Goal: Navigation & Orientation: Find specific page/section

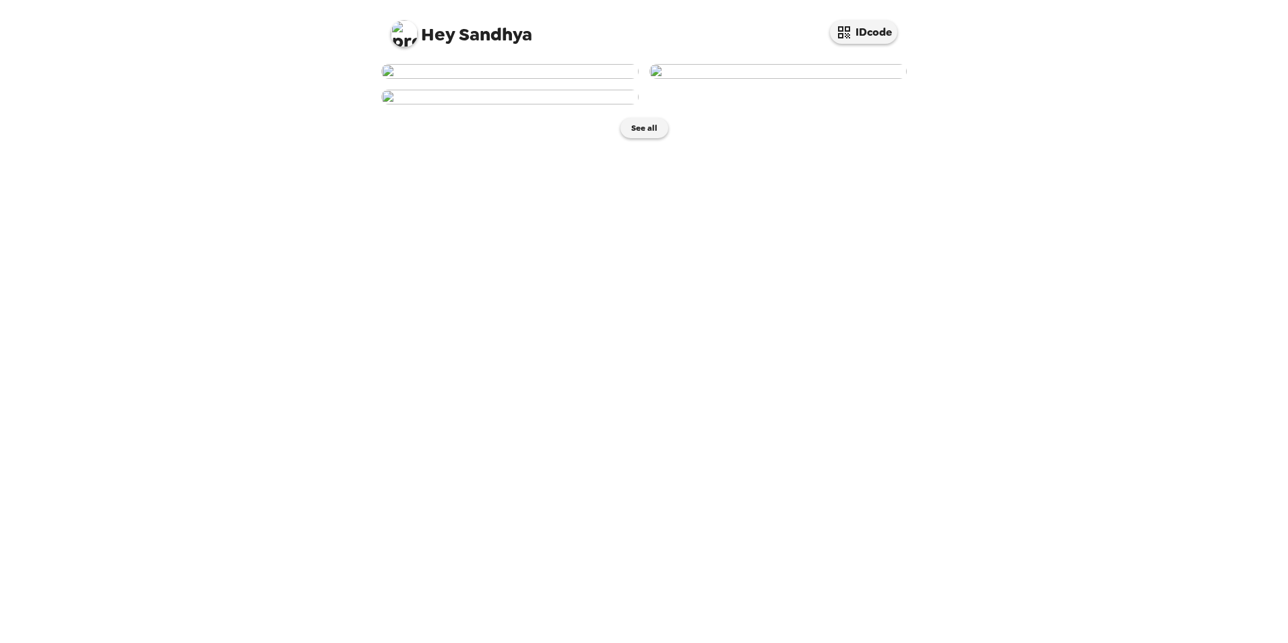
click at [512, 79] on img at bounding box center [509, 71] width 257 height 15
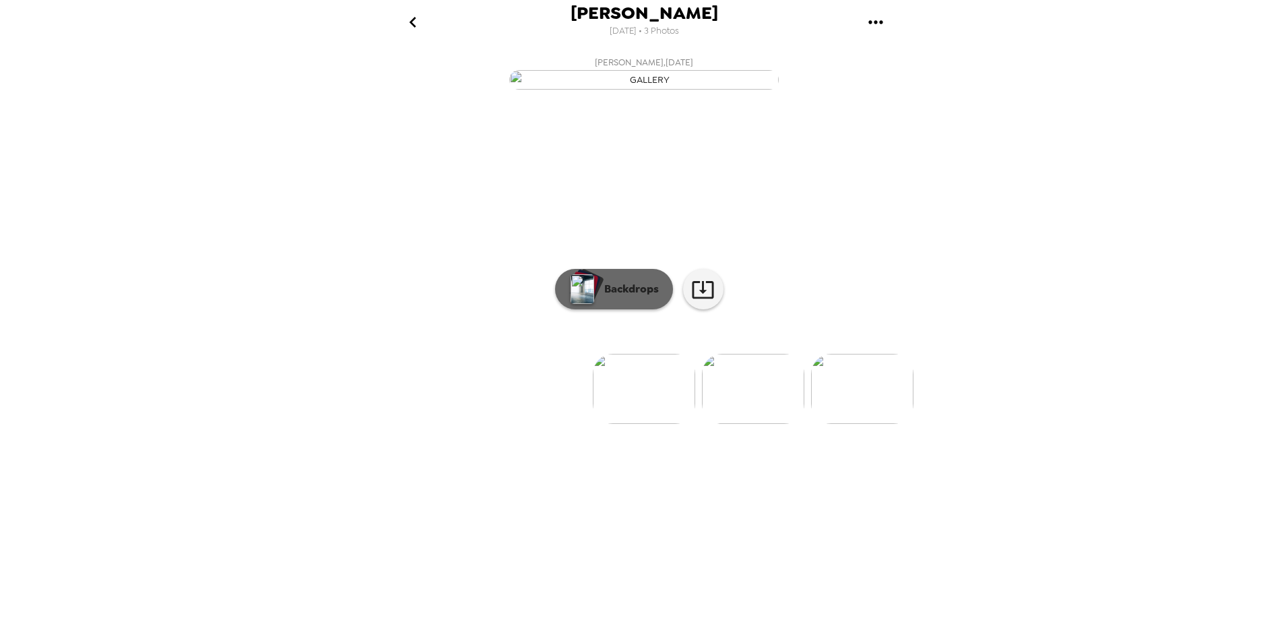
click at [627, 297] on p "Backdrops" at bounding box center [628, 289] width 61 height 16
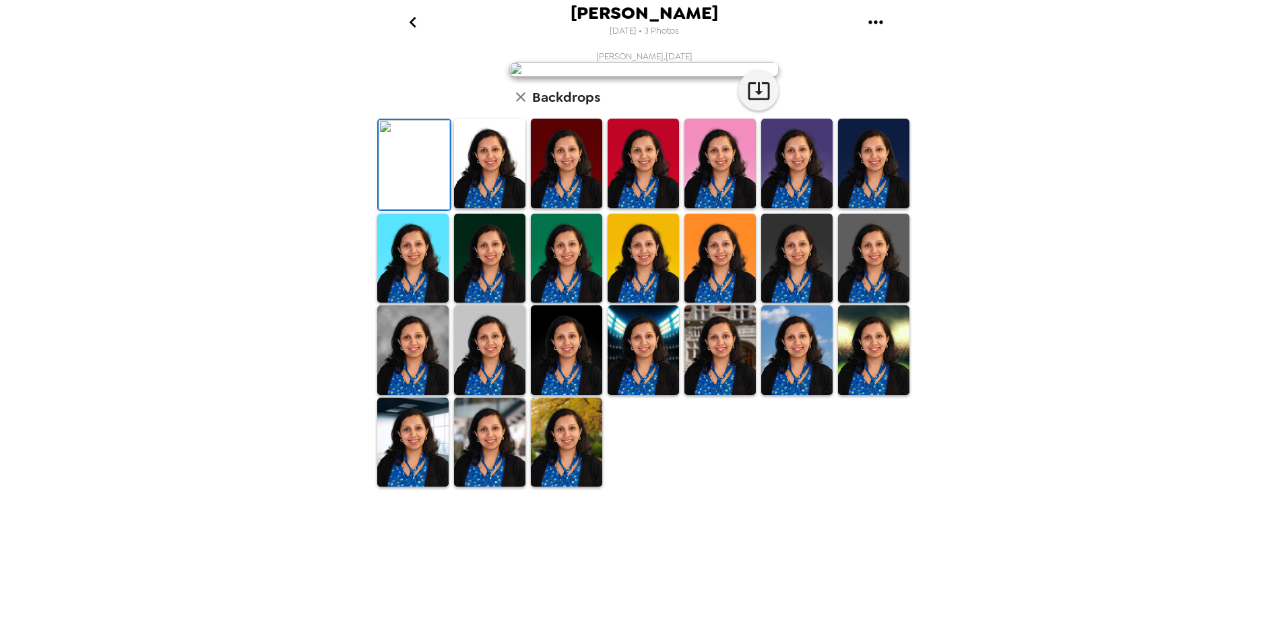
scroll to position [166, 0]
click at [404, 210] on img at bounding box center [414, 165] width 71 height 90
click at [468, 208] on img at bounding box center [489, 164] width 71 height 90
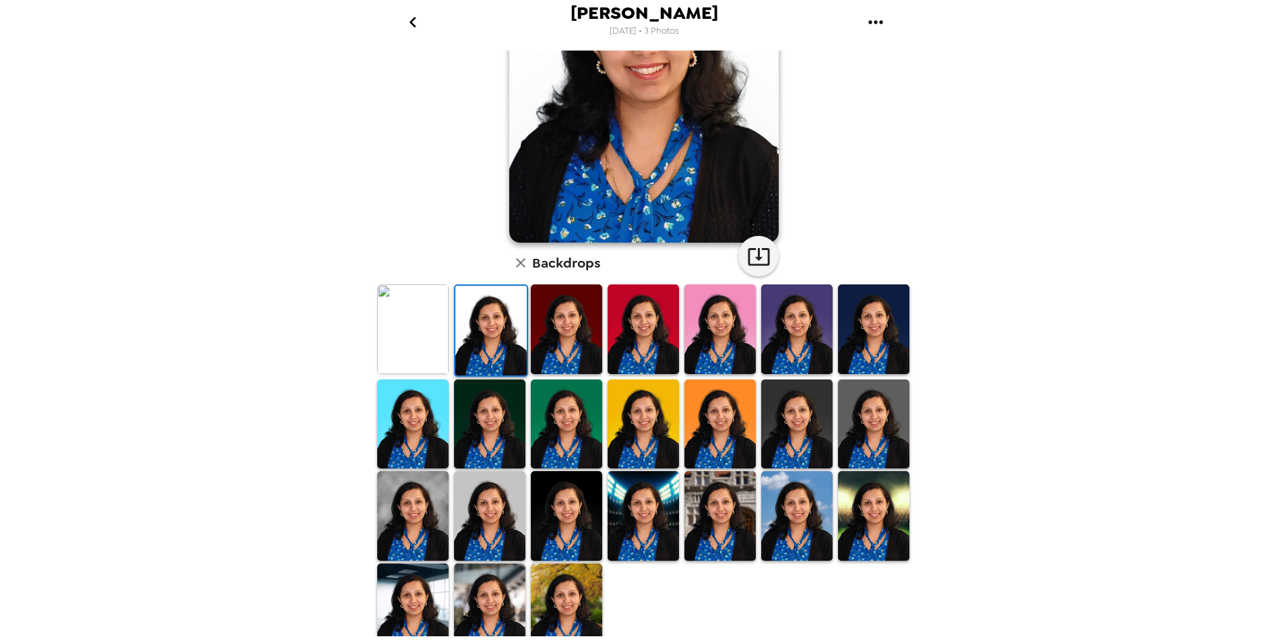
scroll to position [166, 0]
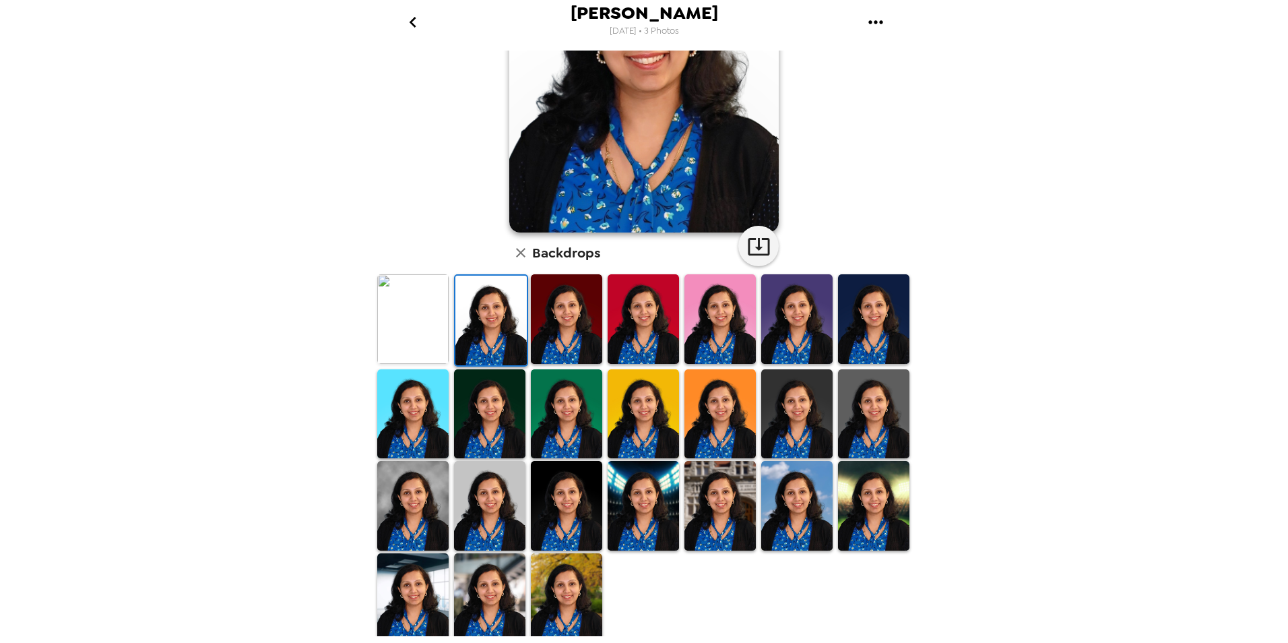
click at [610, 496] on img at bounding box center [643, 506] width 71 height 90
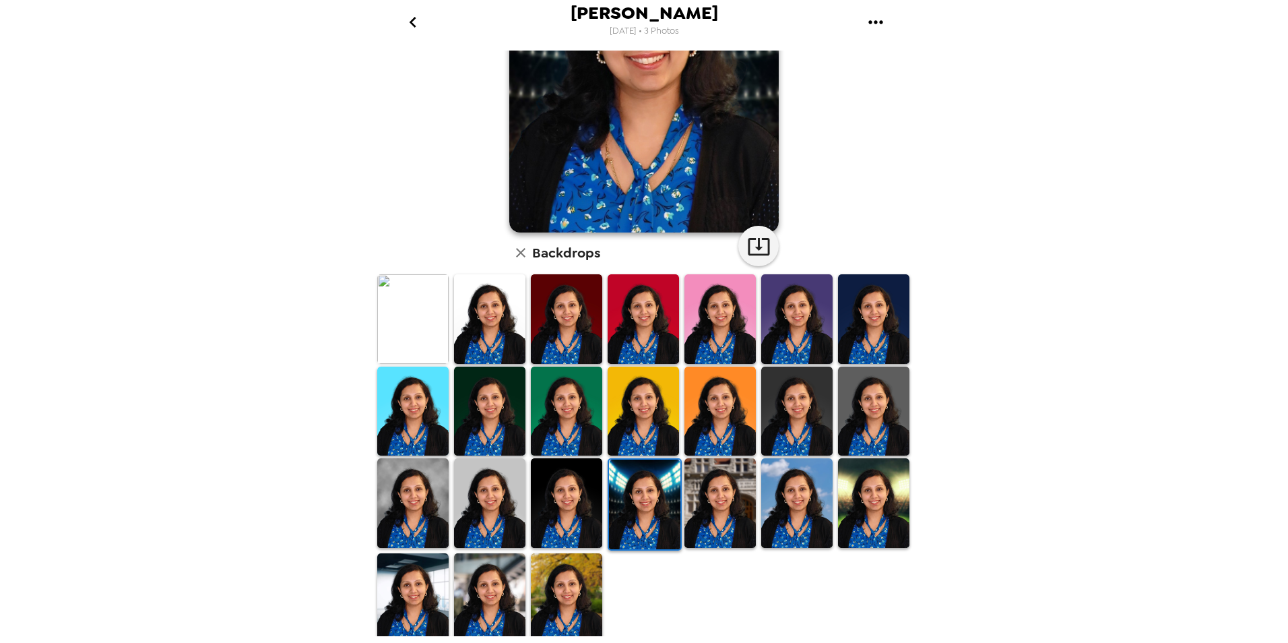
click at [766, 495] on img at bounding box center [796, 503] width 71 height 90
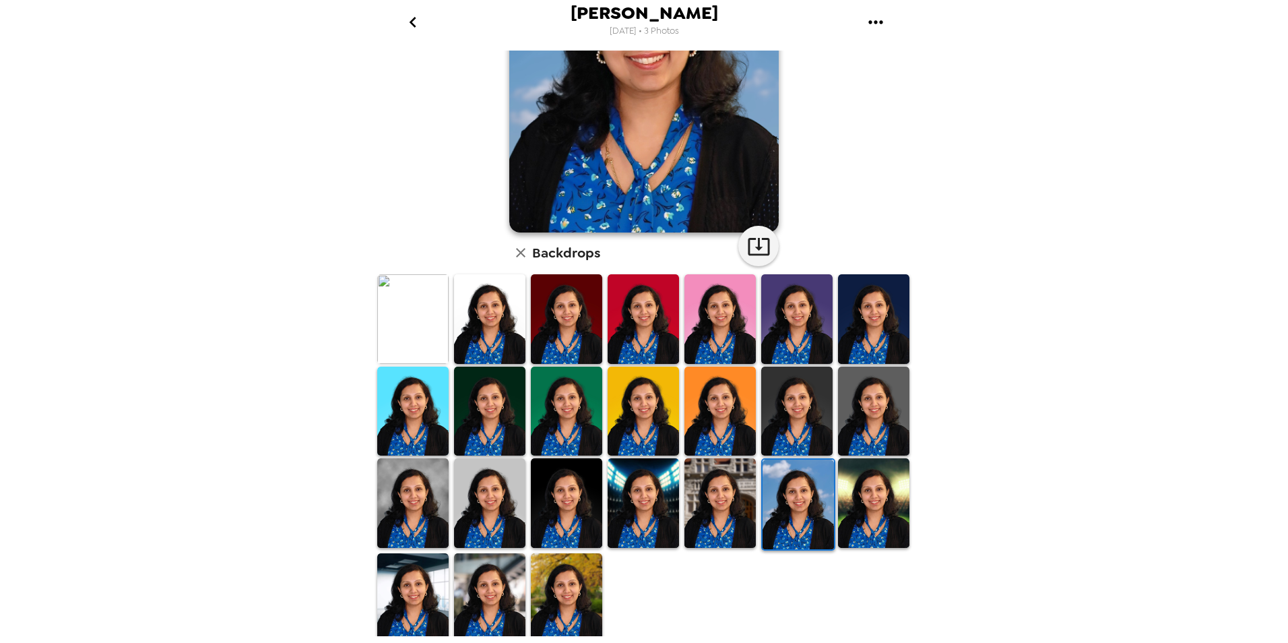
click at [555, 596] on img at bounding box center [566, 598] width 71 height 90
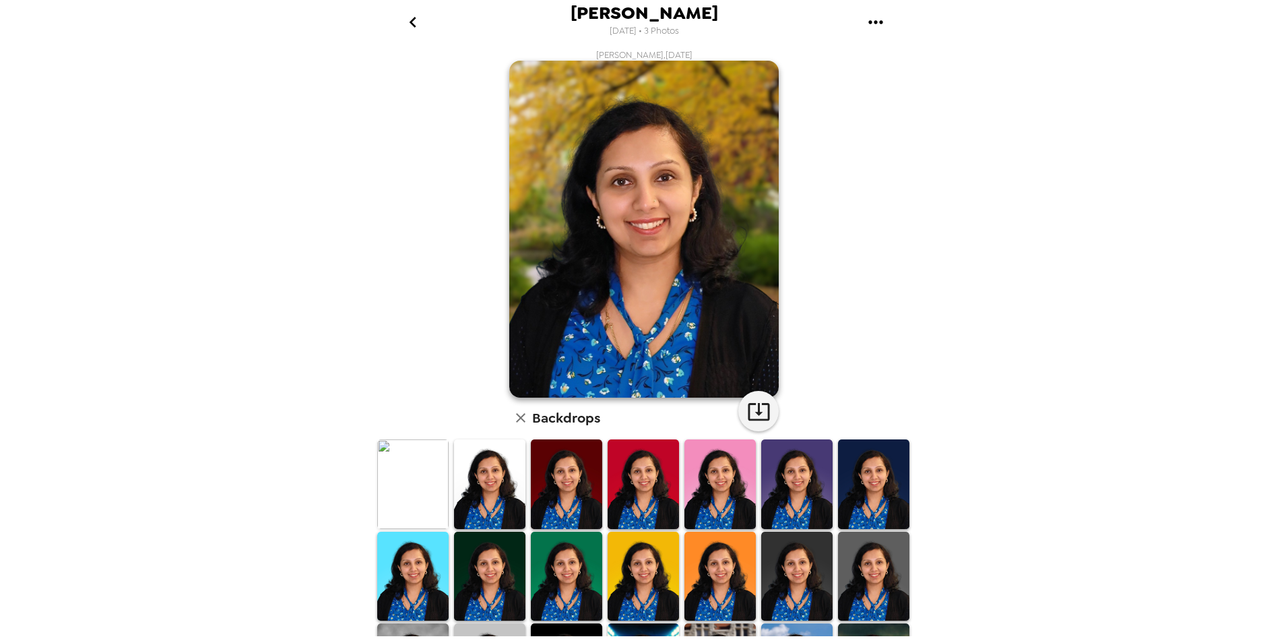
scroll to position [0, 0]
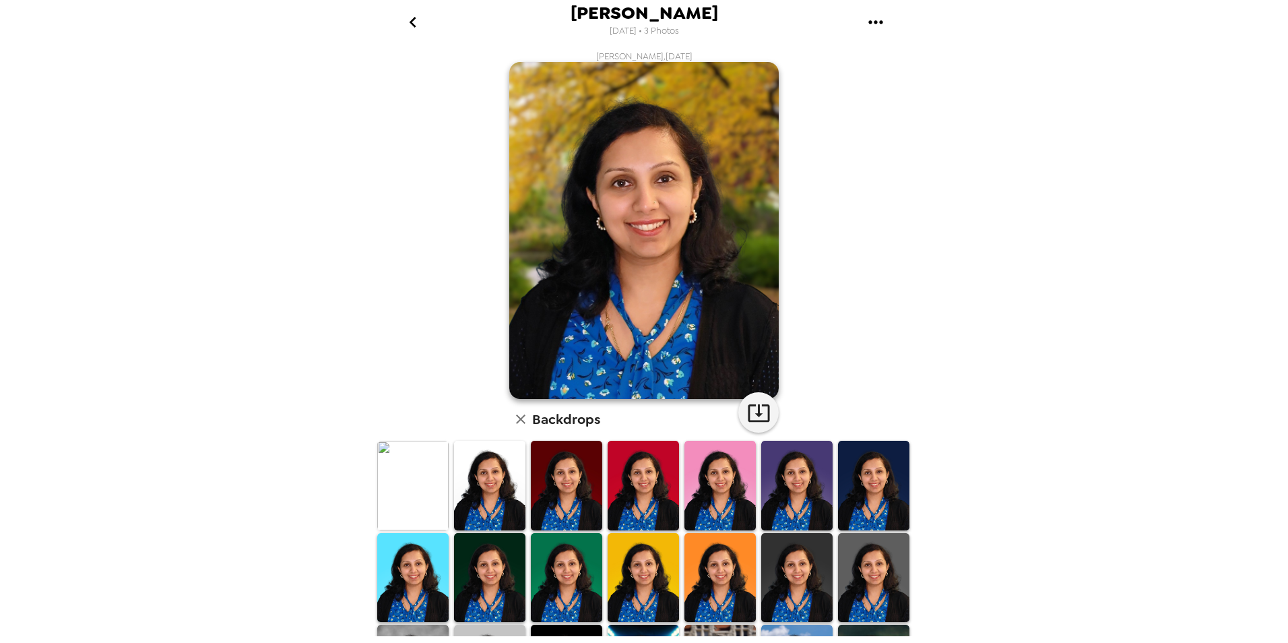
click at [420, 484] on img at bounding box center [412, 486] width 71 height 90
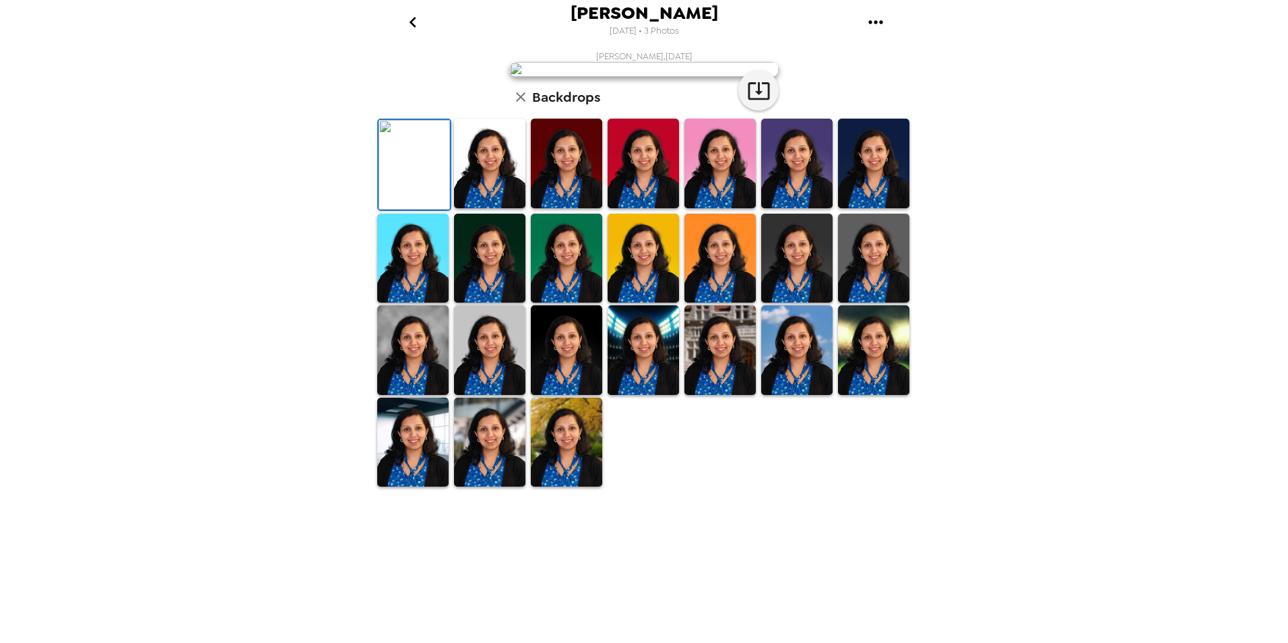
click at [481, 208] on img at bounding box center [489, 164] width 71 height 90
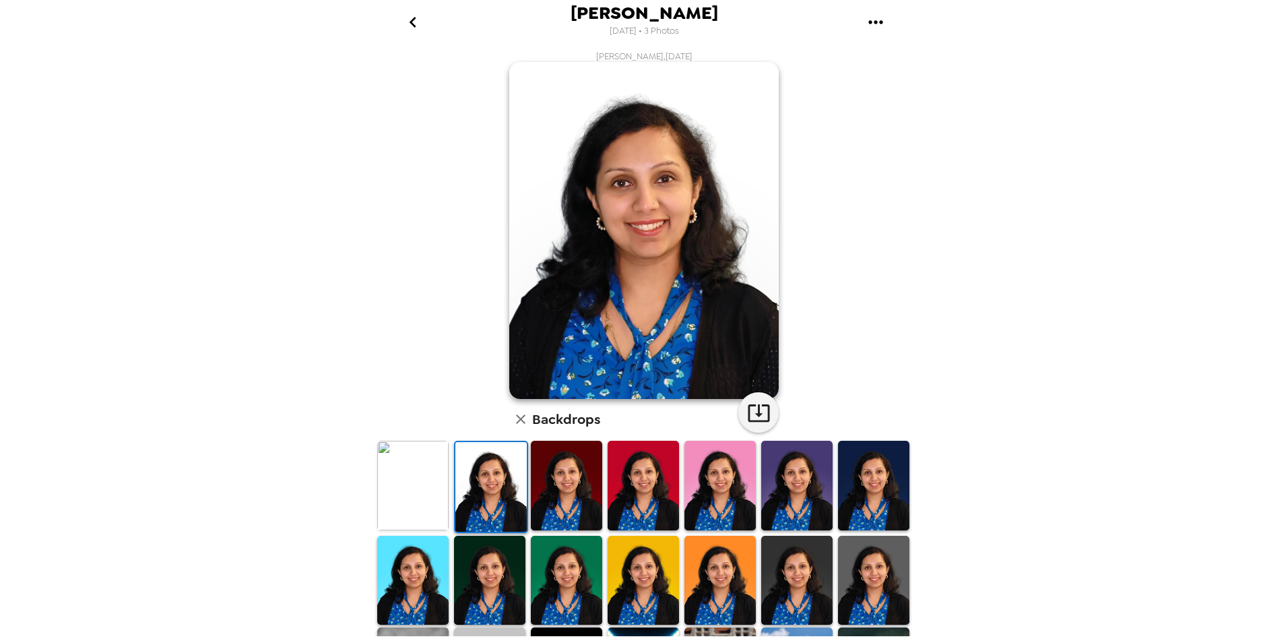
click at [499, 488] on img at bounding box center [490, 487] width 71 height 90
click at [544, 488] on img at bounding box center [566, 486] width 71 height 90
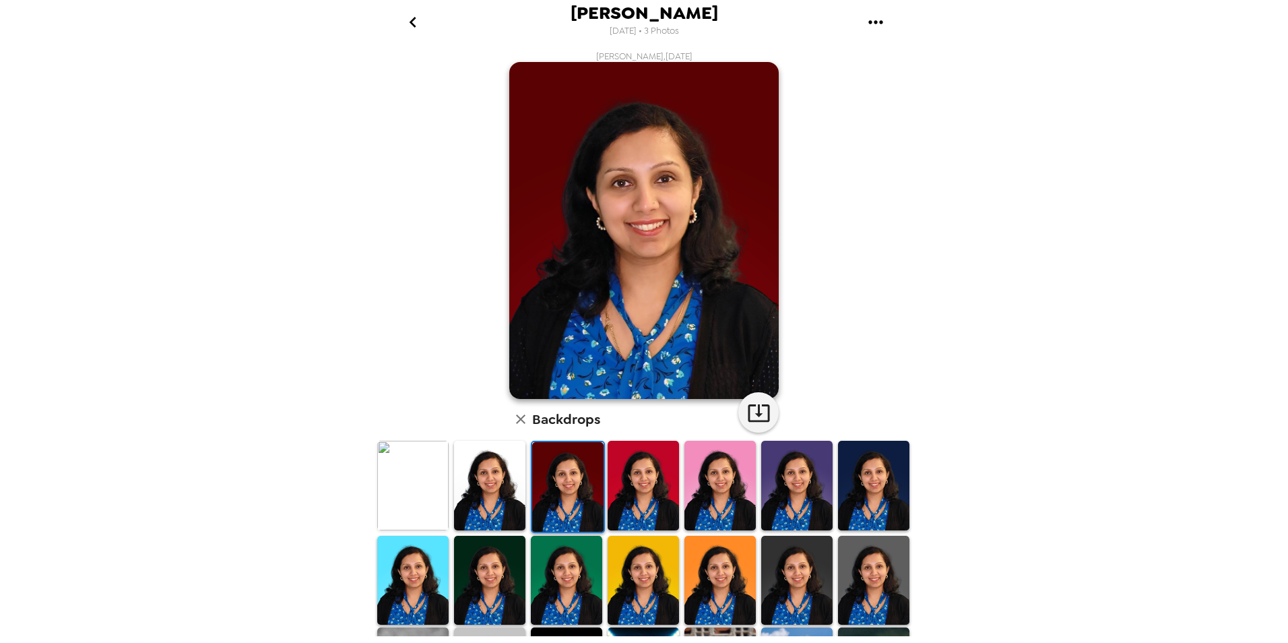
click at [718, 481] on img at bounding box center [719, 486] width 71 height 90
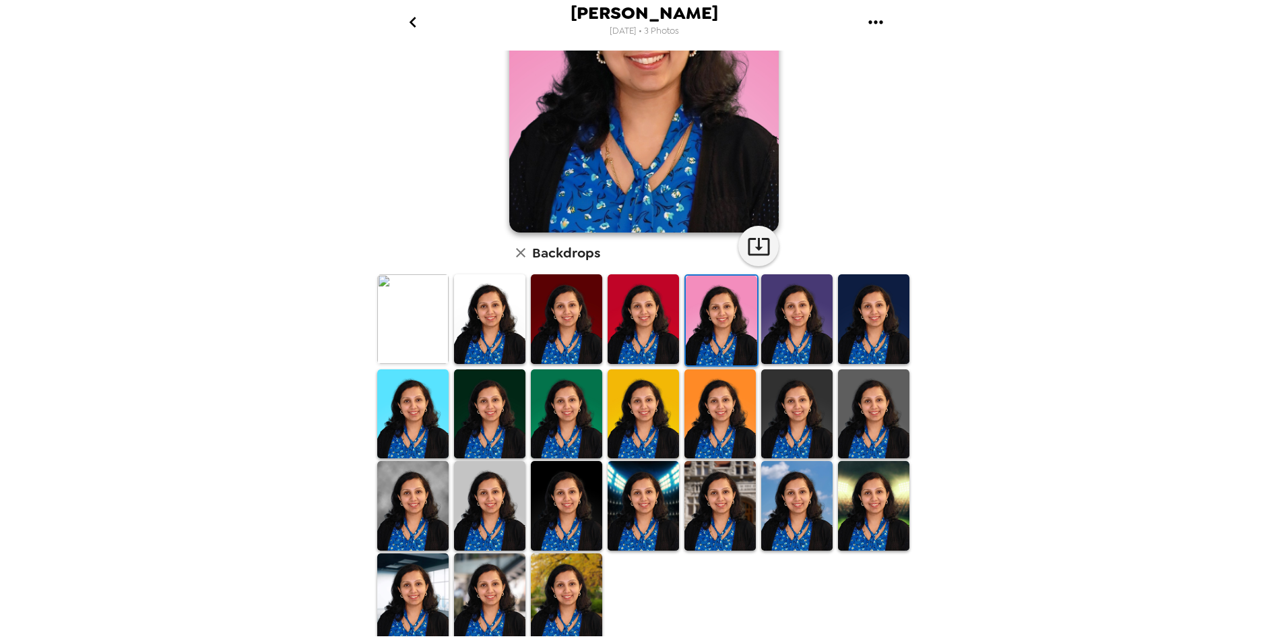
click at [591, 432] on img at bounding box center [566, 414] width 71 height 90
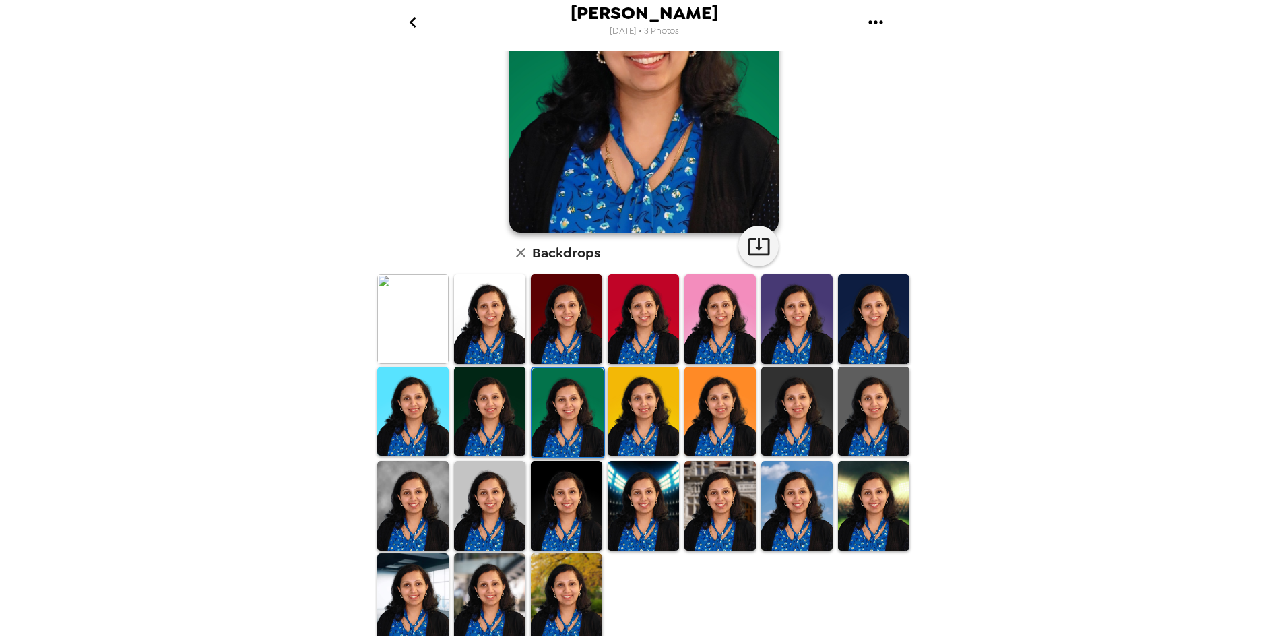
click at [519, 429] on img at bounding box center [489, 411] width 71 height 90
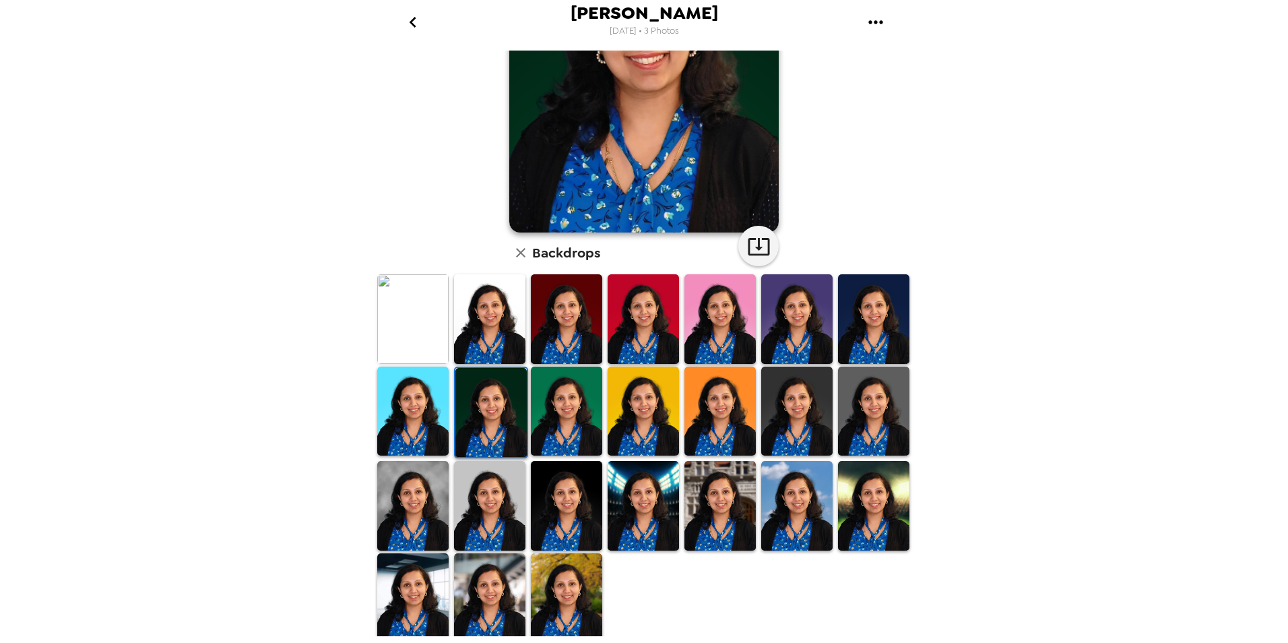
drag, startPoint x: 476, startPoint y: 556, endPoint x: 492, endPoint y: 543, distance: 21.0
click at [476, 556] on img at bounding box center [489, 598] width 71 height 90
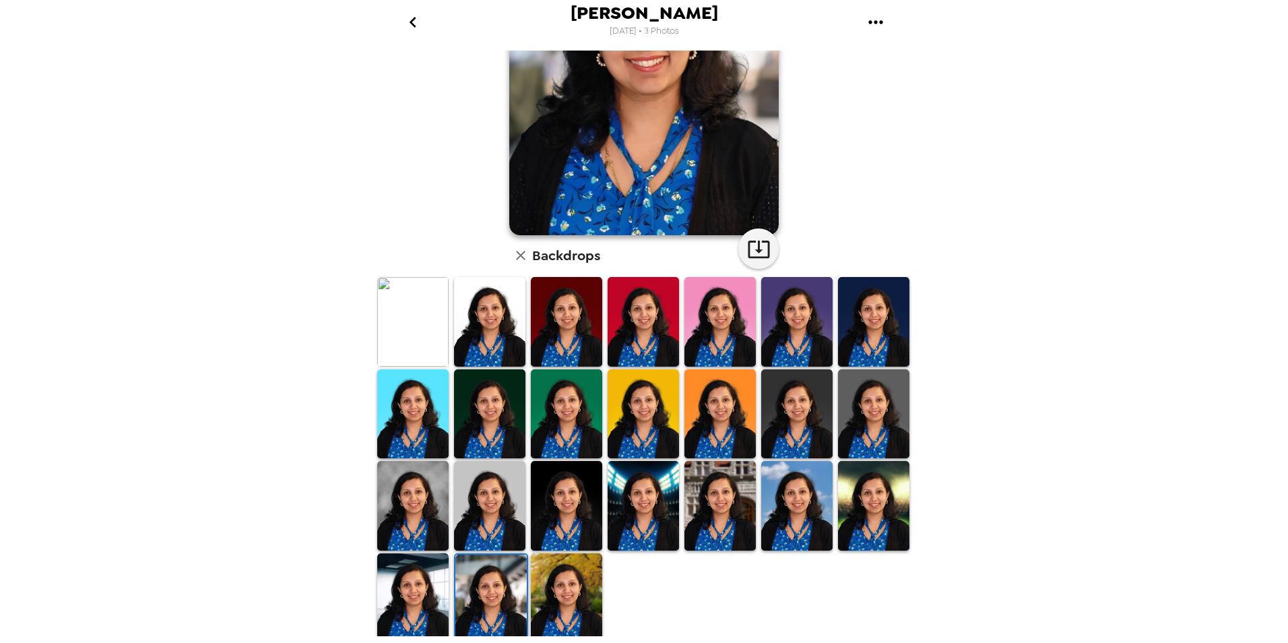
scroll to position [166, 0]
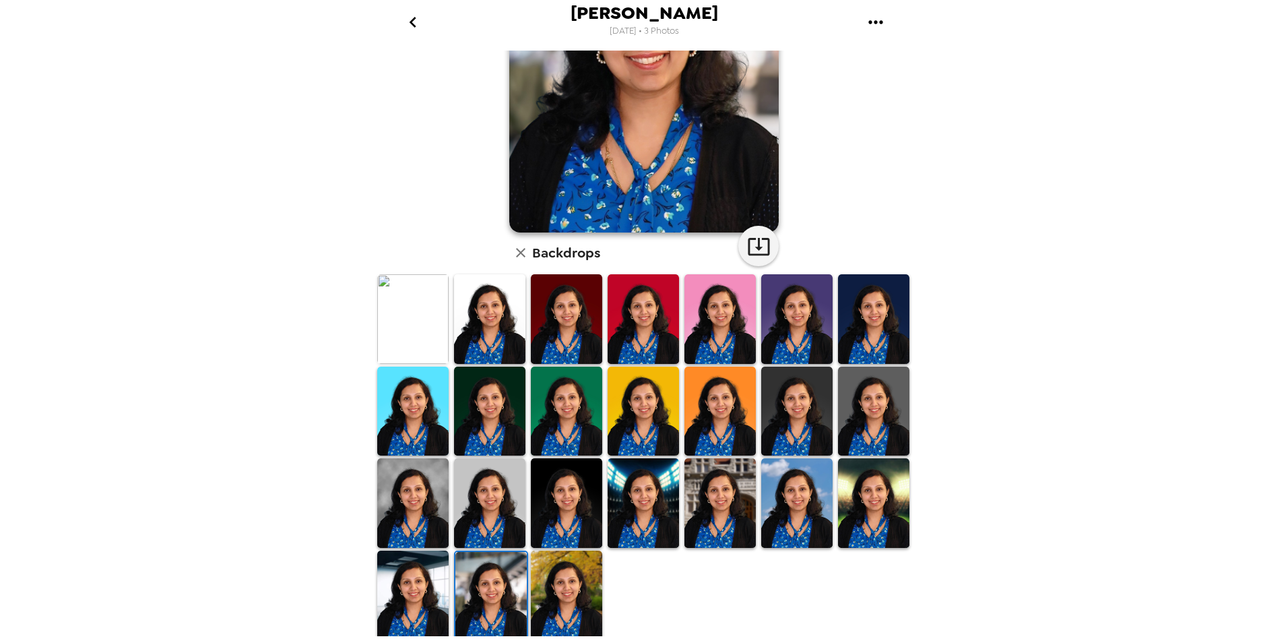
click at [853, 525] on img at bounding box center [873, 503] width 71 height 90
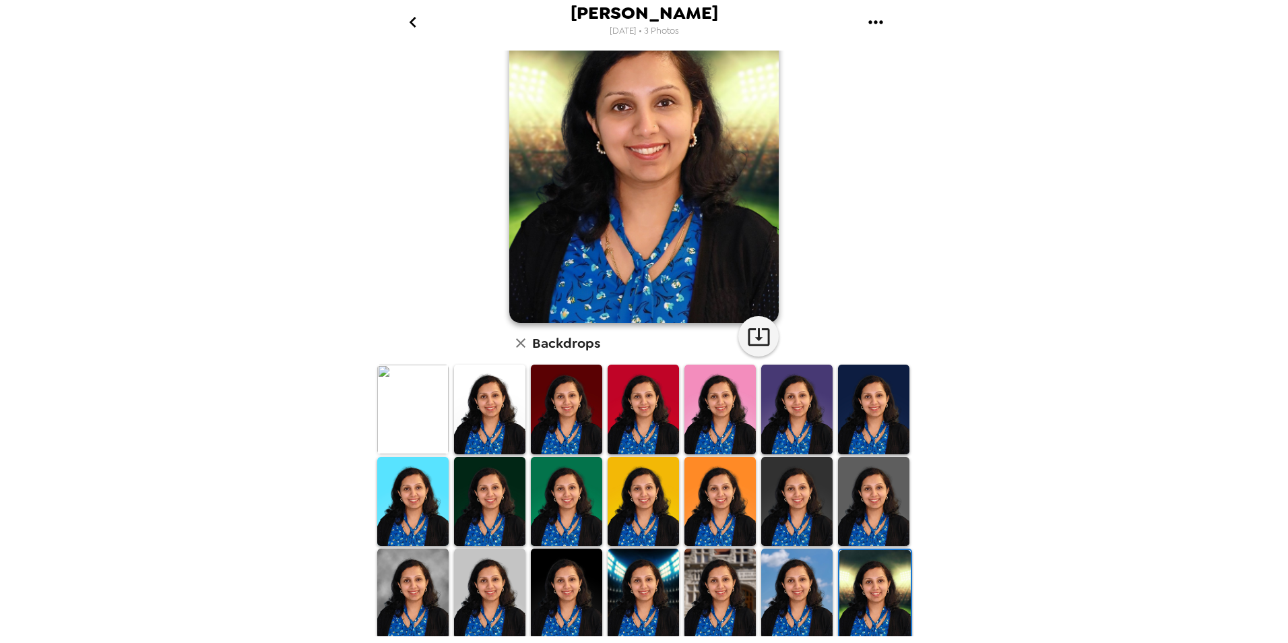
scroll to position [0, 0]
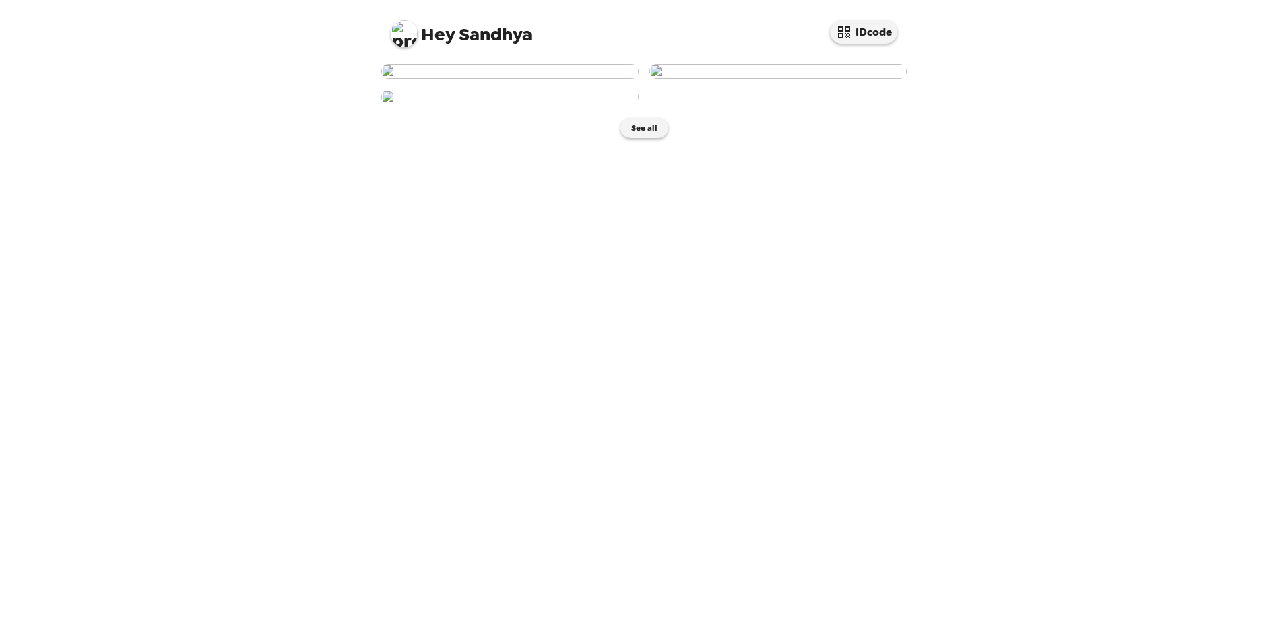
click at [577, 79] on img at bounding box center [509, 71] width 257 height 15
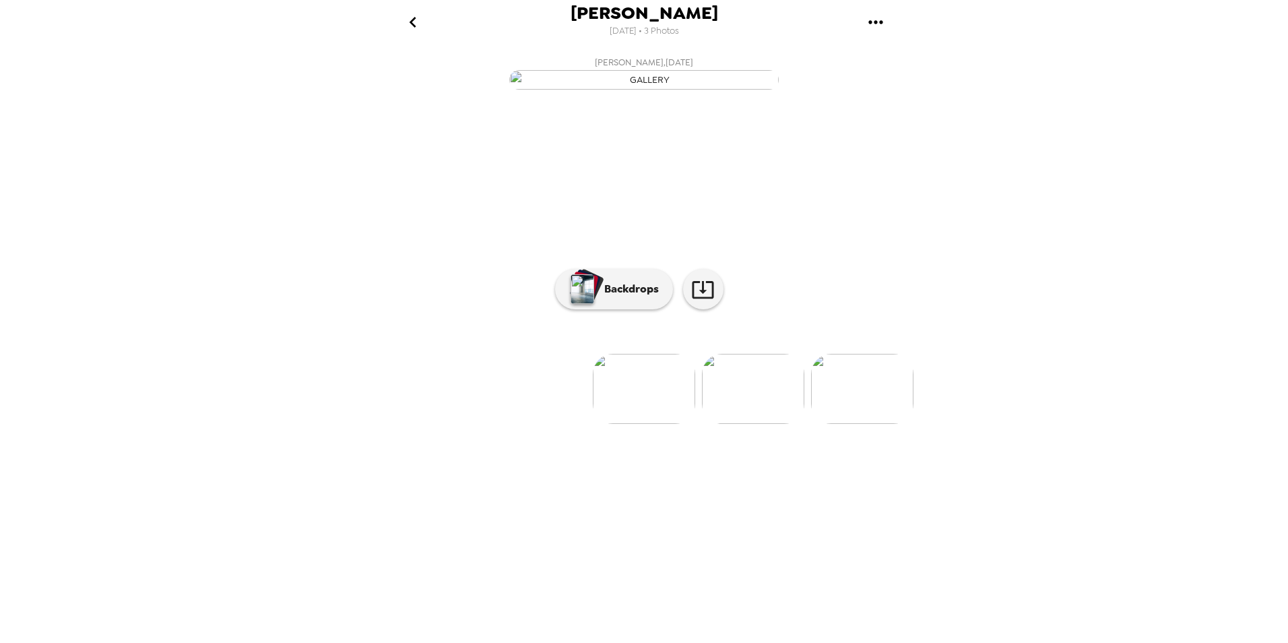
click at [655, 424] on img at bounding box center [644, 389] width 102 height 70
click at [613, 297] on p "Backdrops" at bounding box center [628, 289] width 61 height 16
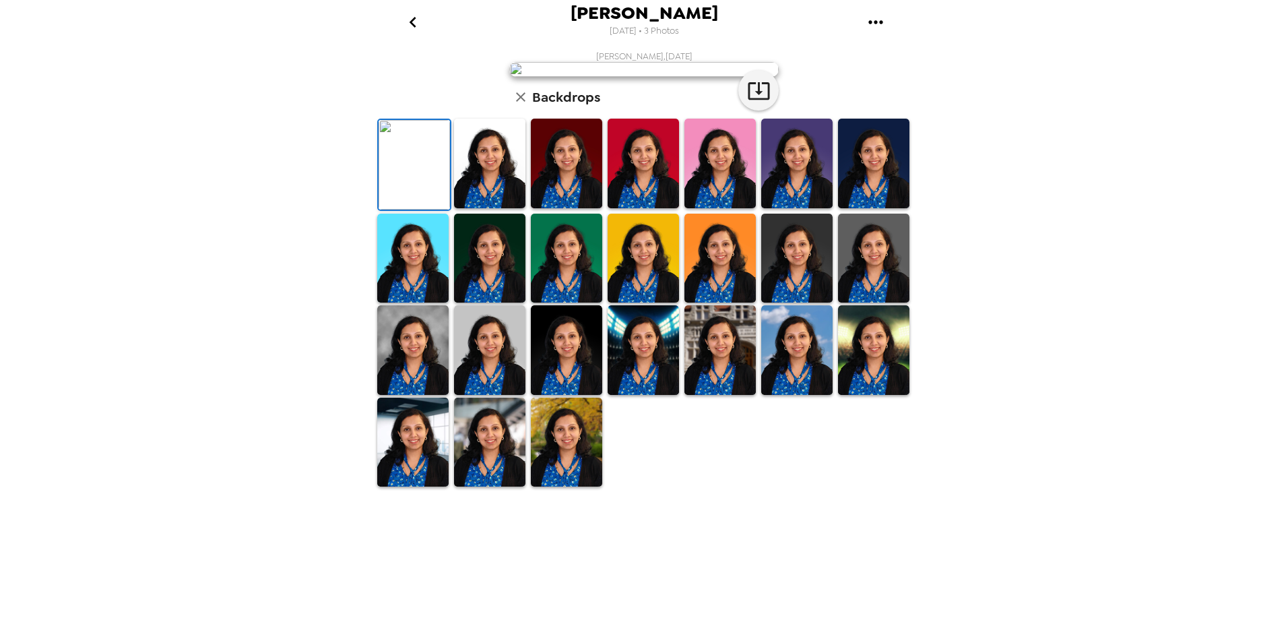
scroll to position [166, 0]
click at [566, 487] on img at bounding box center [566, 442] width 71 height 90
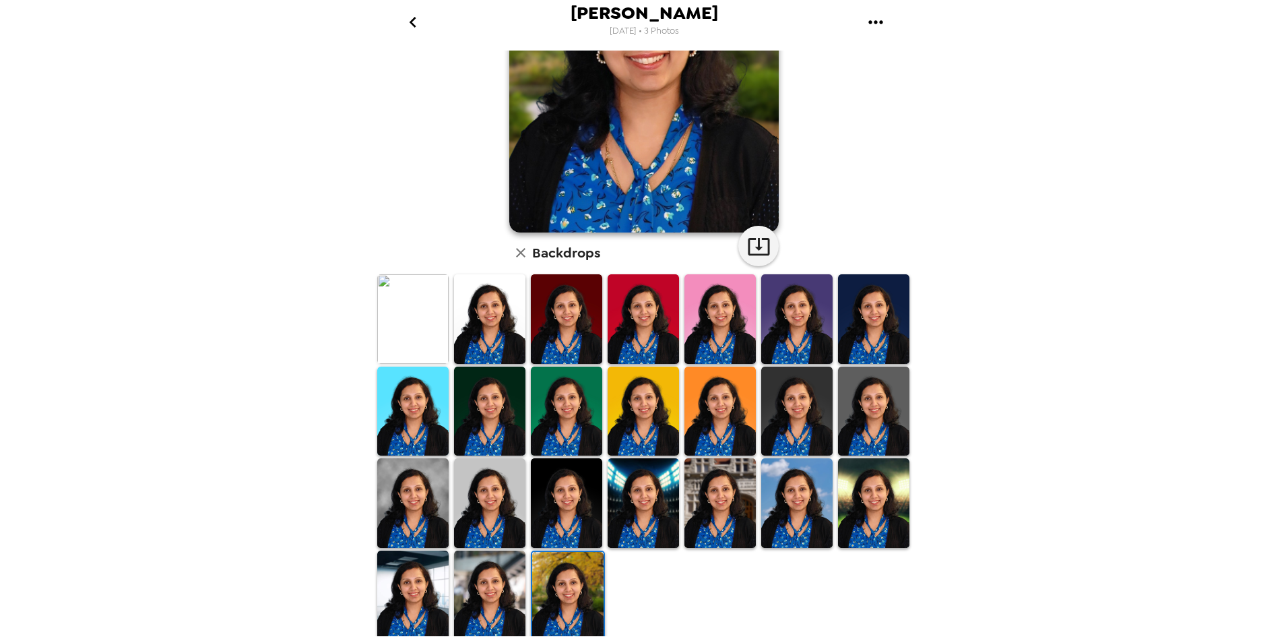
click at [566, 576] on img at bounding box center [567, 597] width 71 height 90
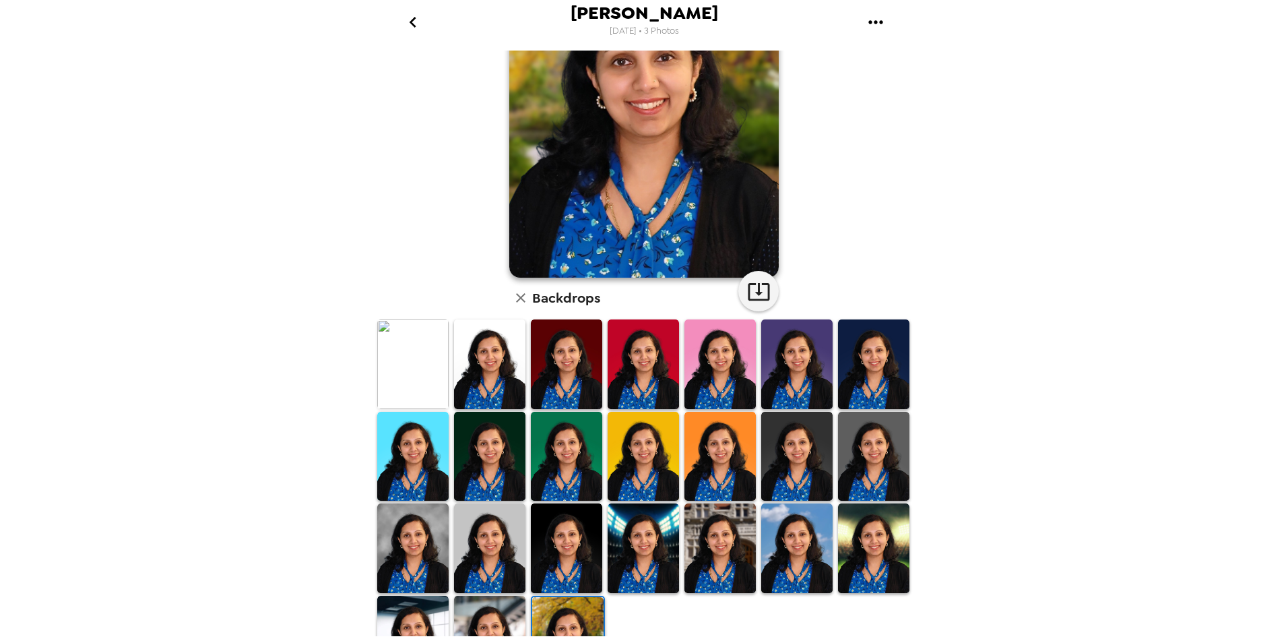
scroll to position [135, 0]
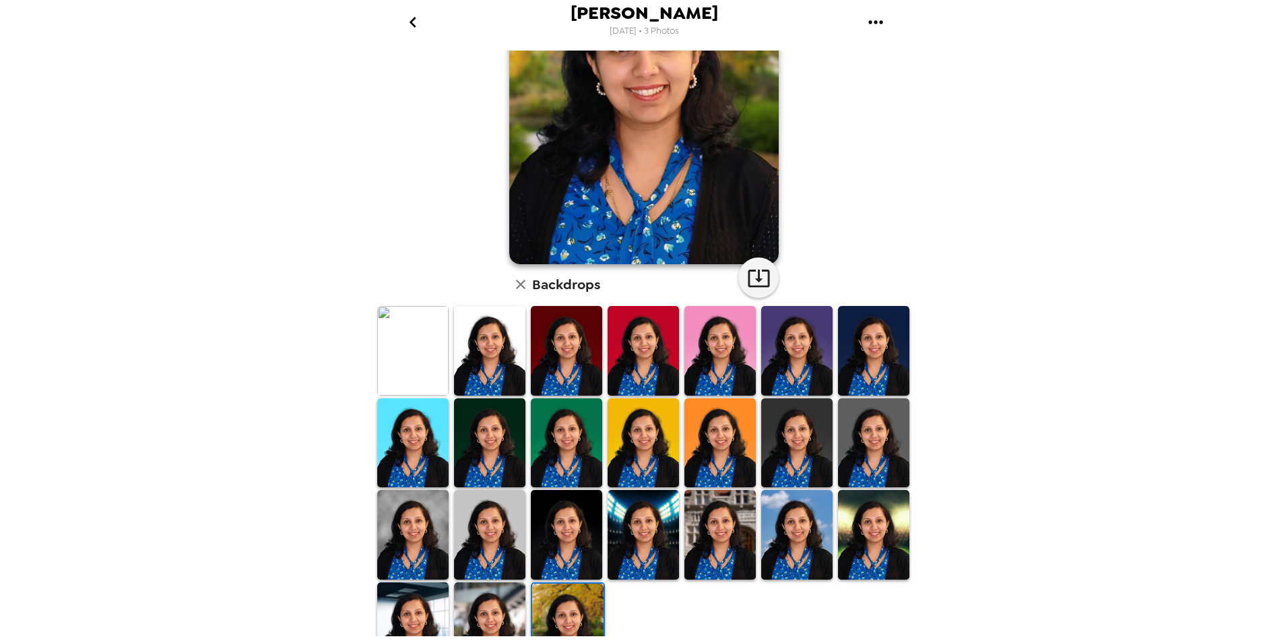
click at [658, 430] on img at bounding box center [643, 443] width 71 height 90
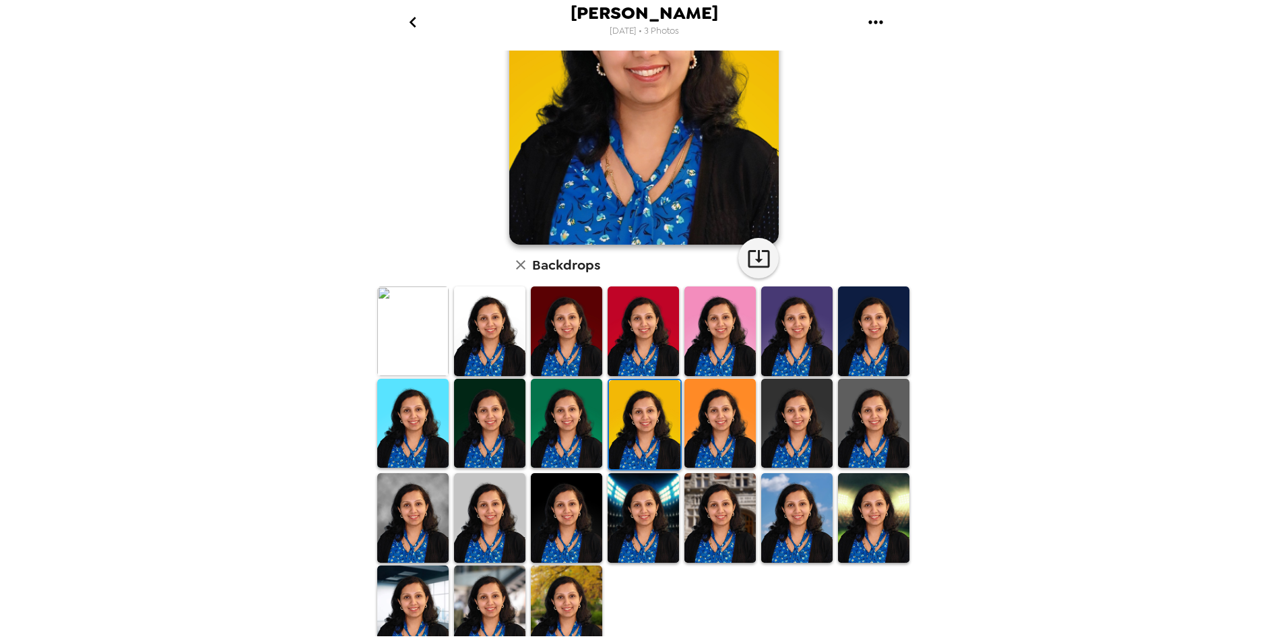
scroll to position [166, 0]
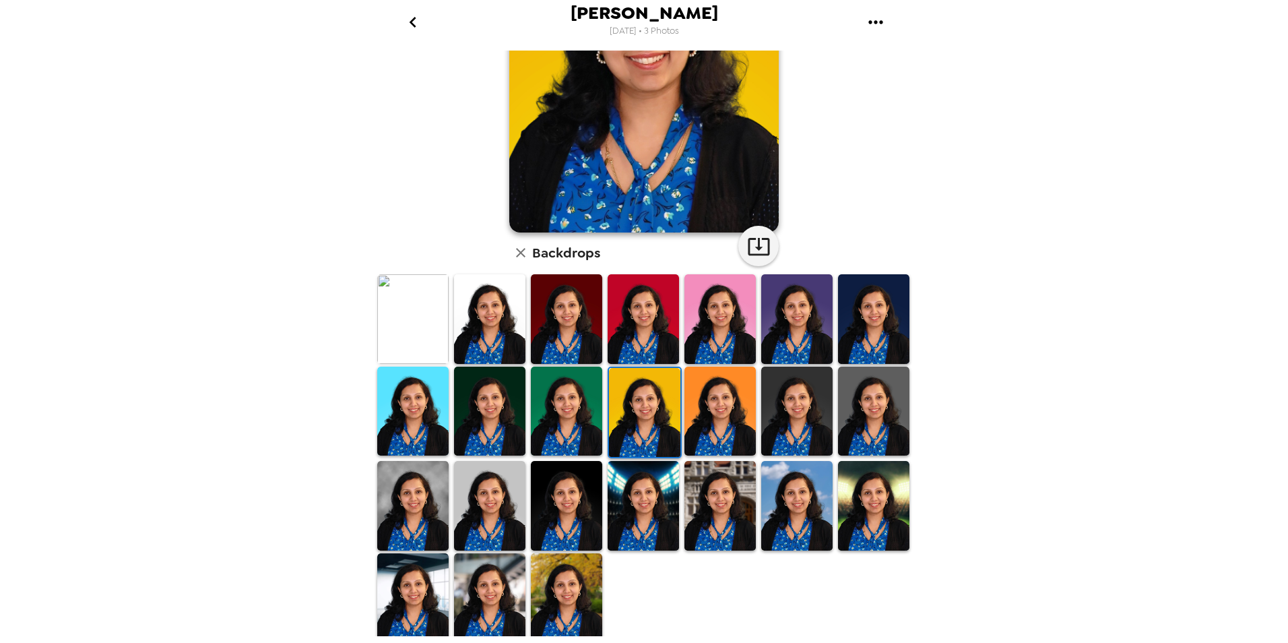
click at [563, 576] on img at bounding box center [566, 598] width 71 height 90
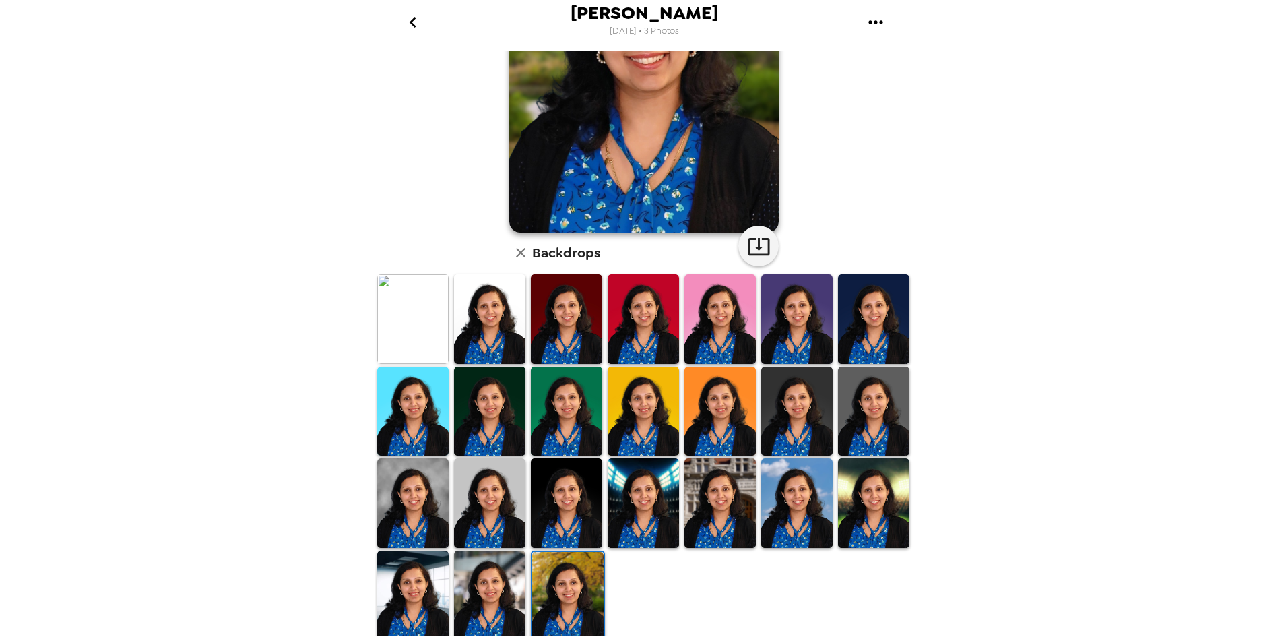
click at [502, 603] on img at bounding box center [489, 595] width 71 height 90
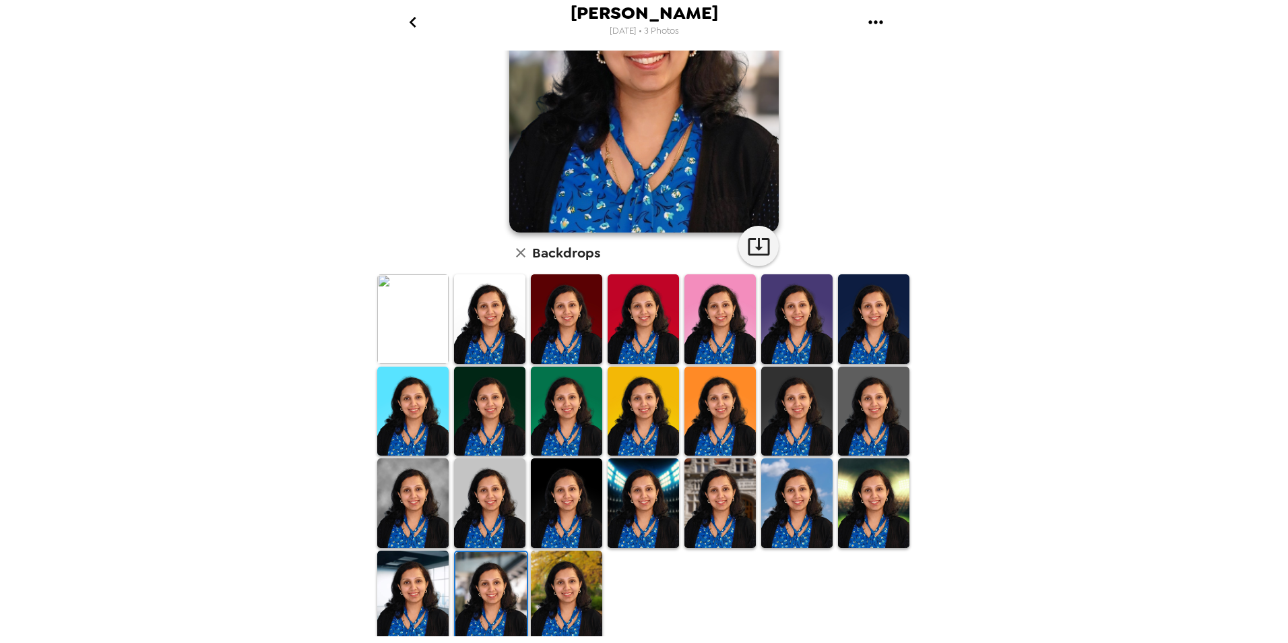
click at [482, 600] on img at bounding box center [490, 597] width 71 height 90
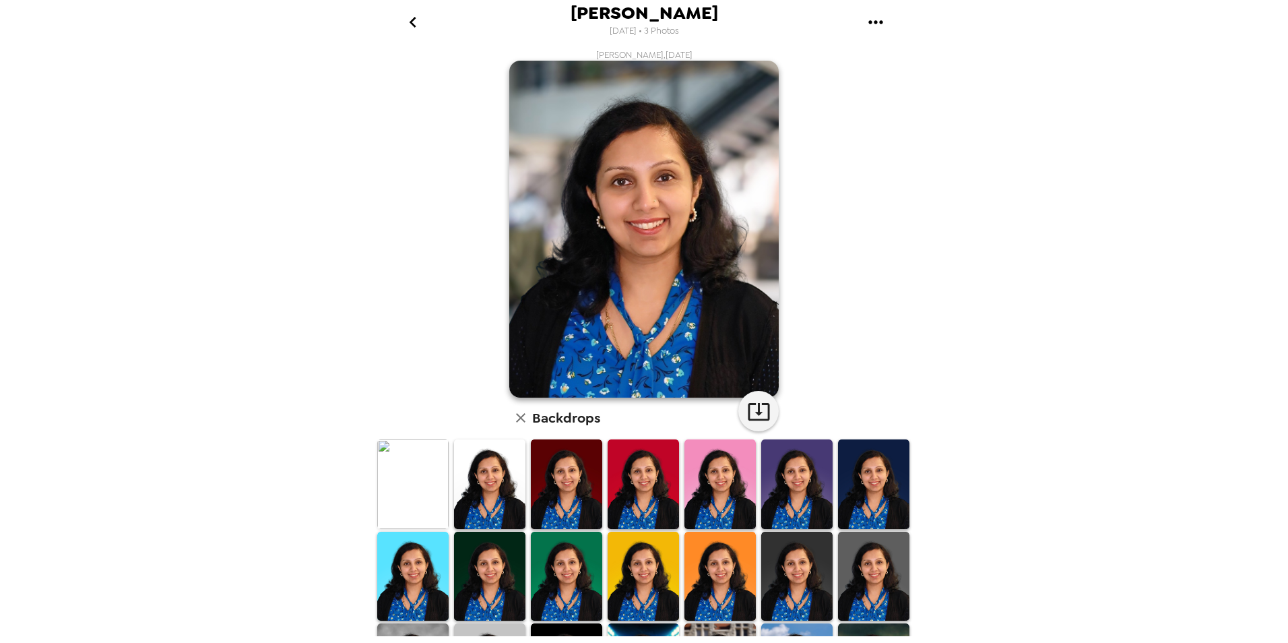
scroll to position [0, 0]
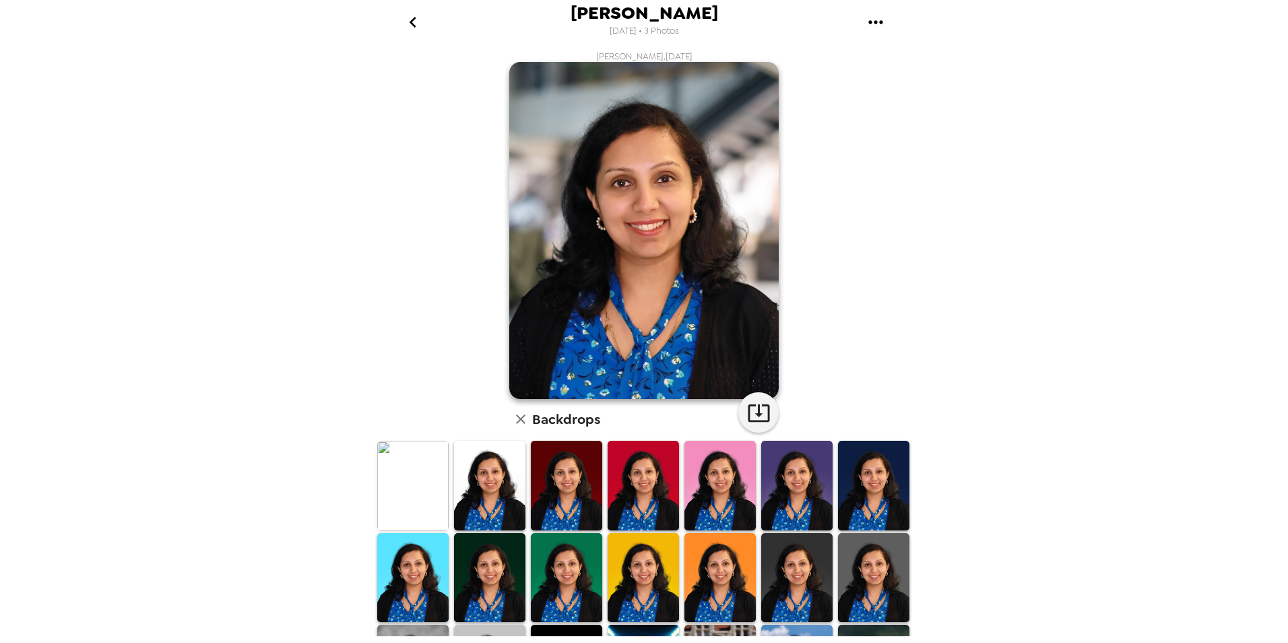
click at [414, 512] on img at bounding box center [412, 486] width 71 height 90
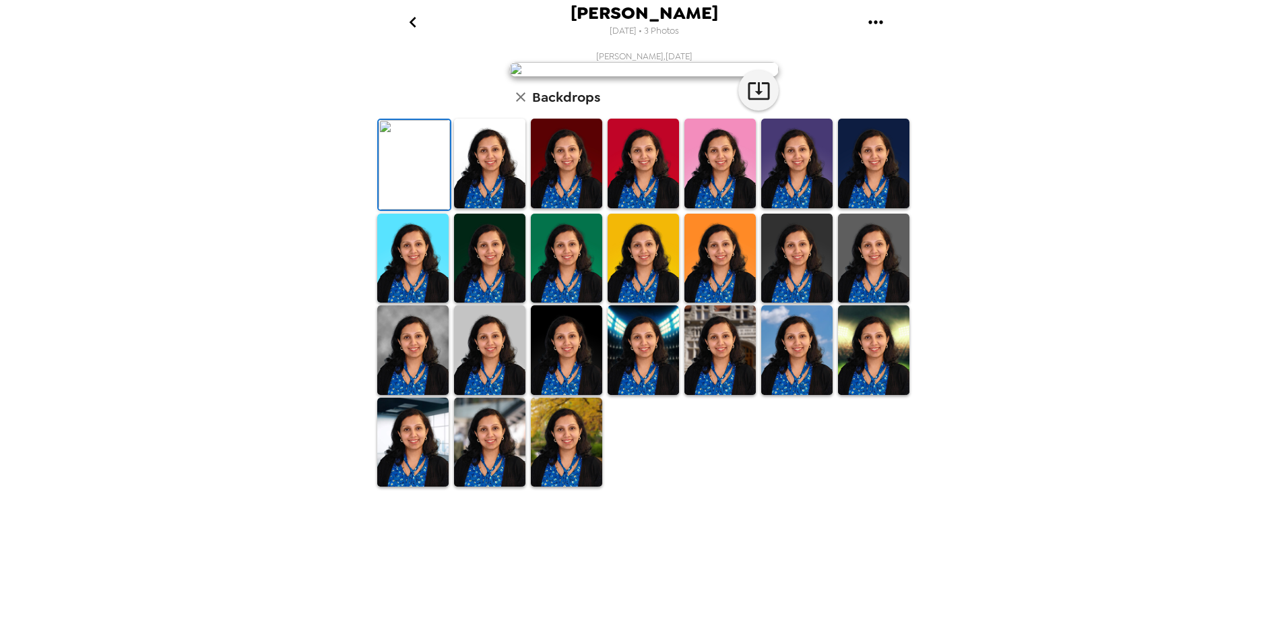
click at [769, 208] on img at bounding box center [796, 164] width 71 height 90
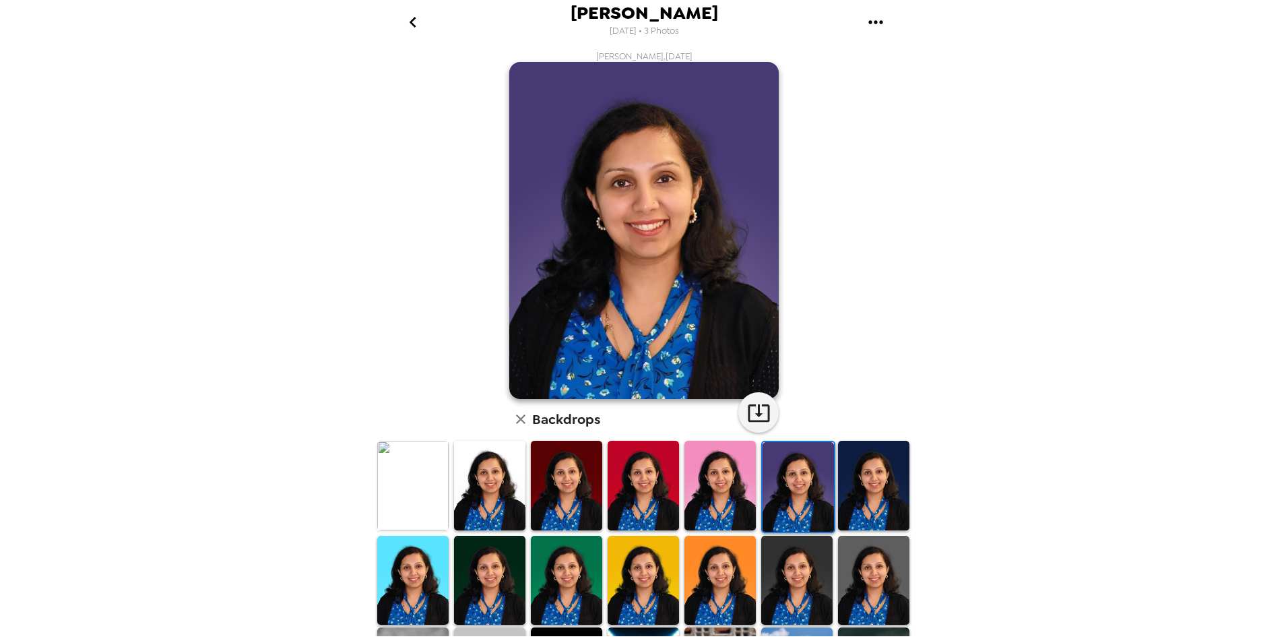
click at [848, 486] on img at bounding box center [873, 486] width 71 height 90
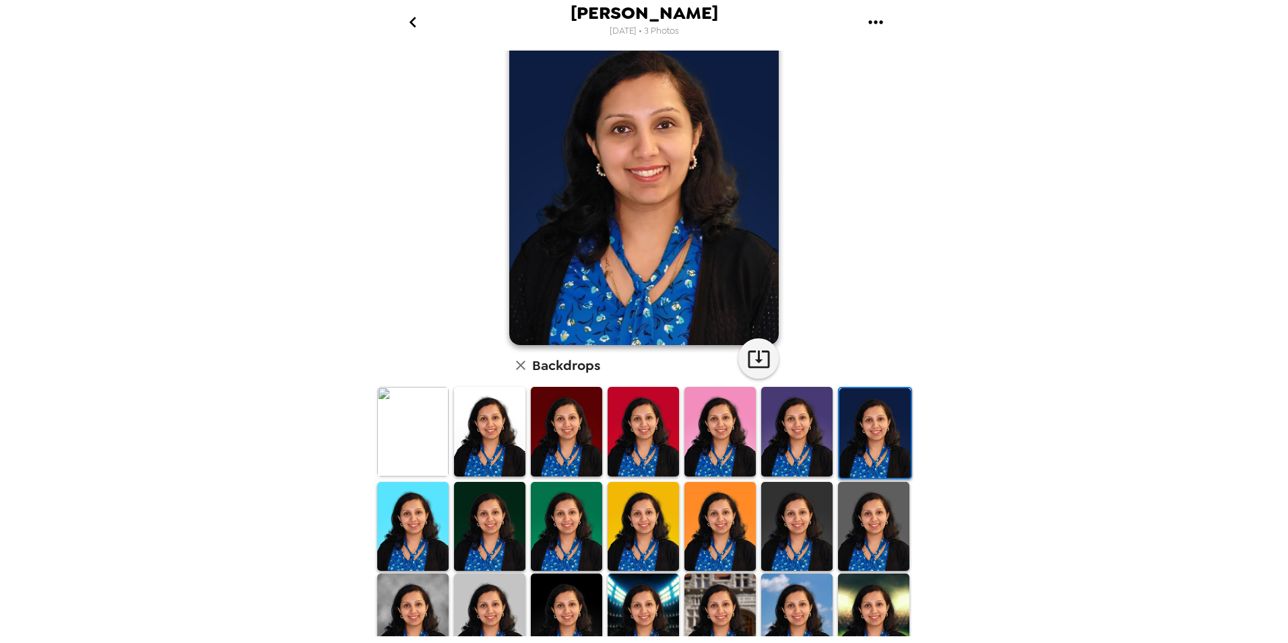
scroll to position [135, 0]
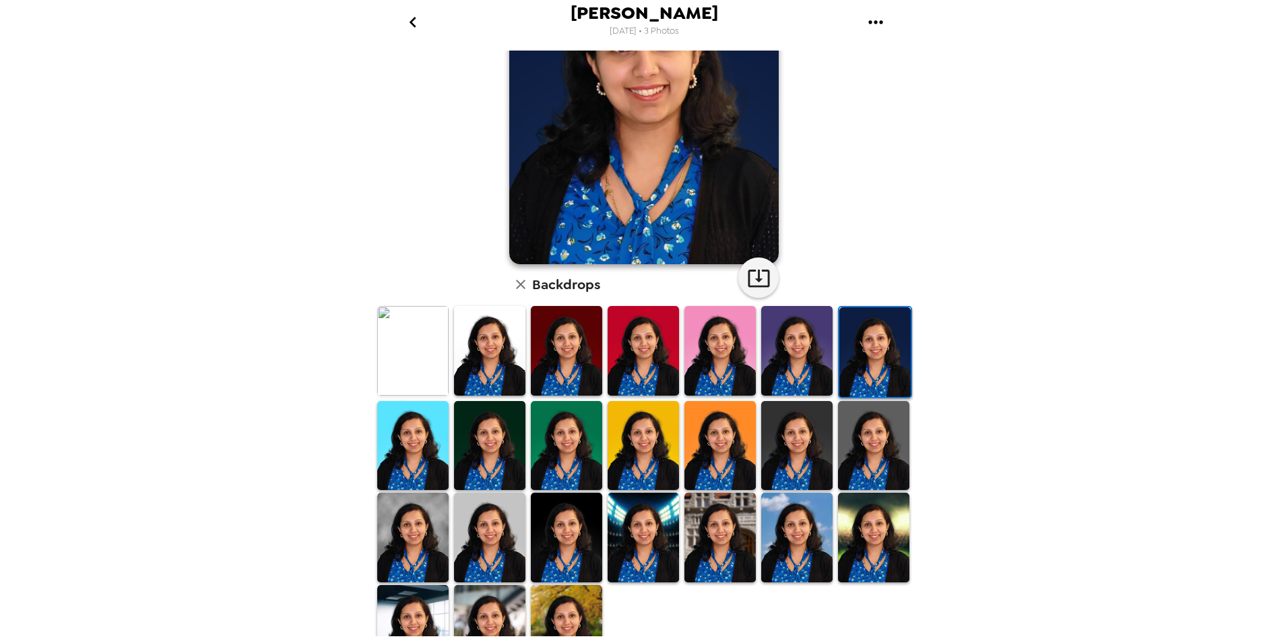
click at [488, 465] on img at bounding box center [489, 446] width 71 height 90
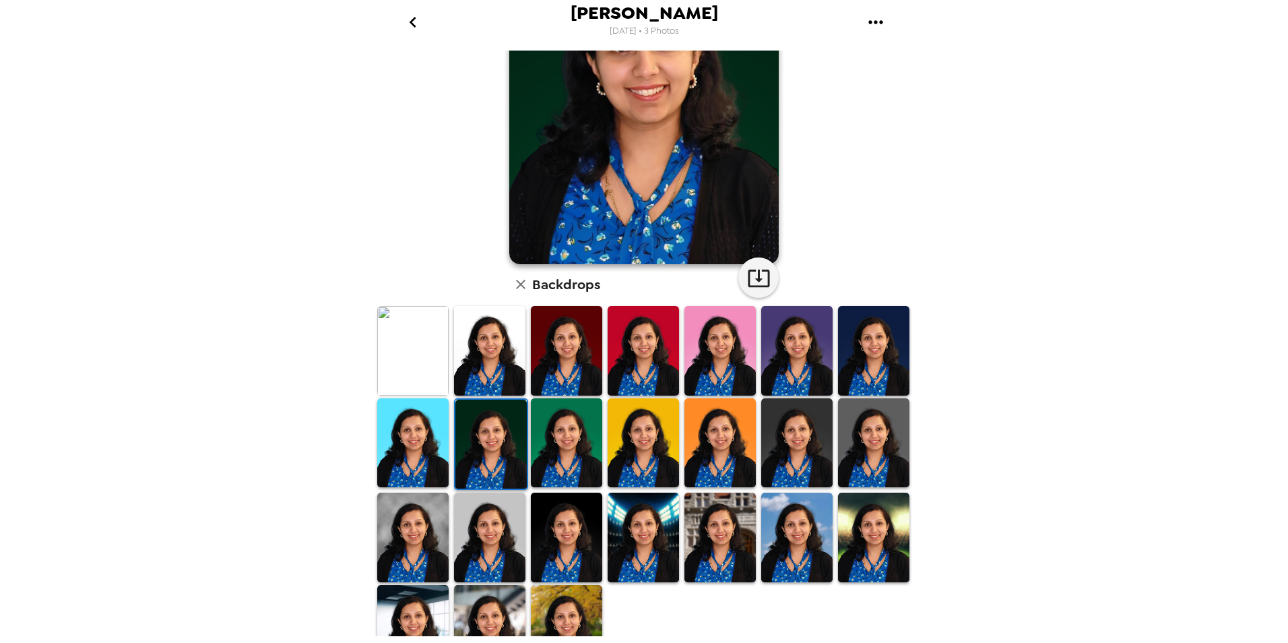
click at [576, 443] on img at bounding box center [566, 443] width 71 height 90
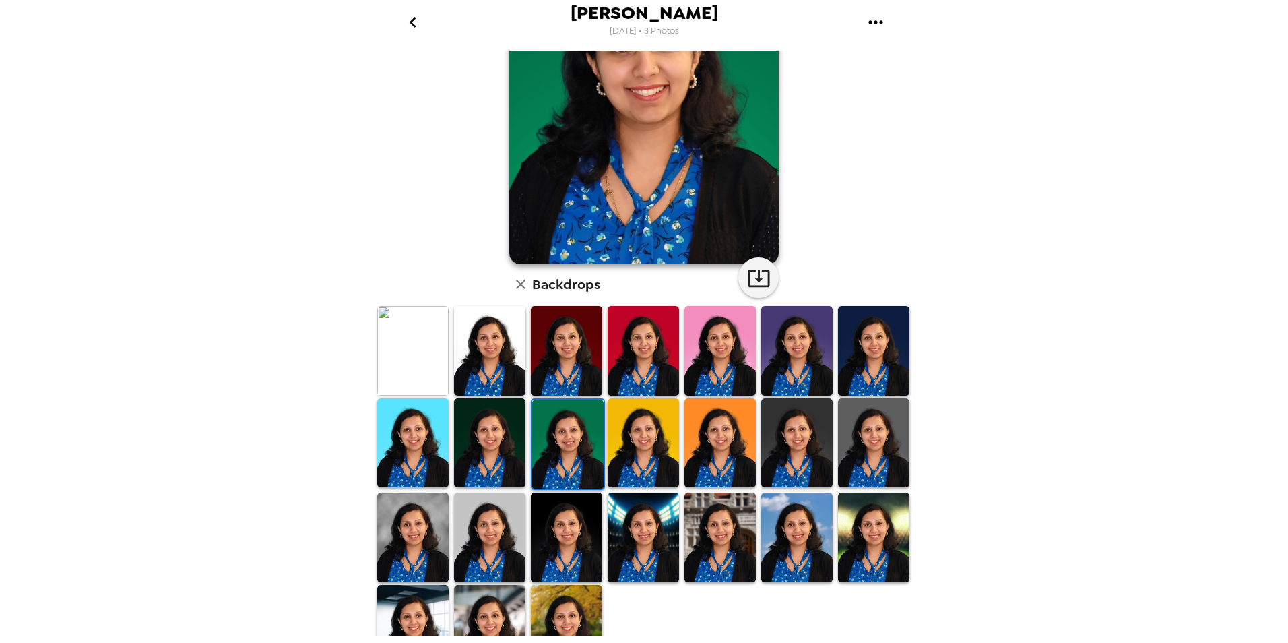
click at [426, 525] on img at bounding box center [412, 537] width 71 height 90
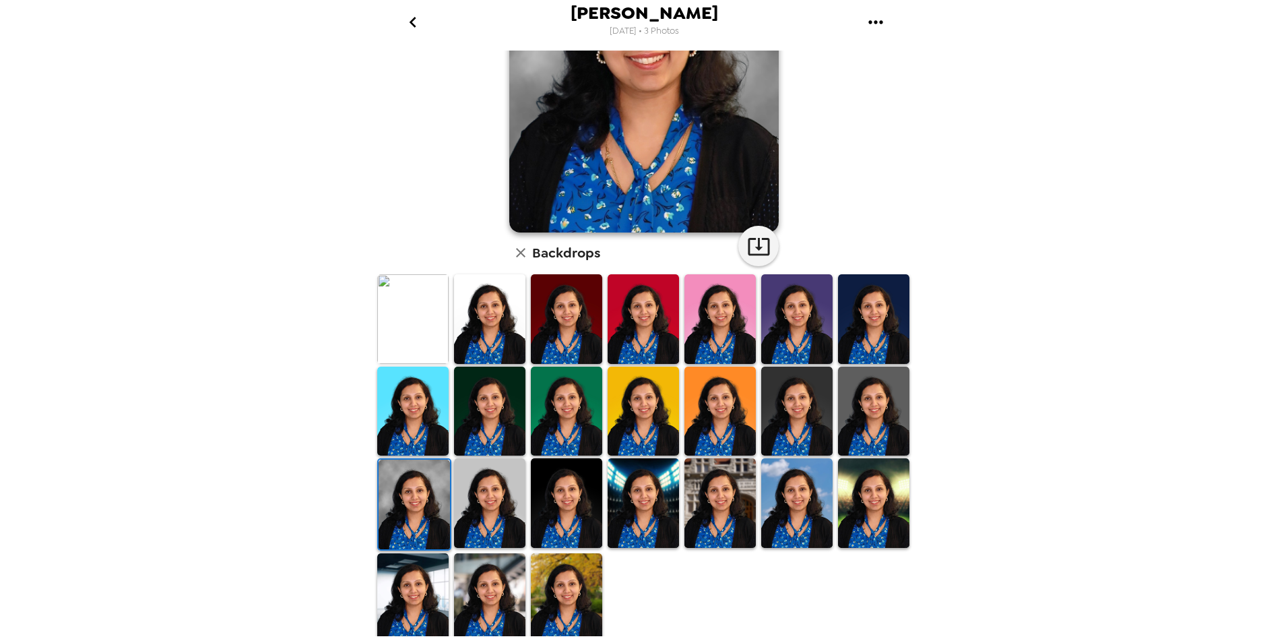
click at [397, 573] on img at bounding box center [412, 598] width 71 height 90
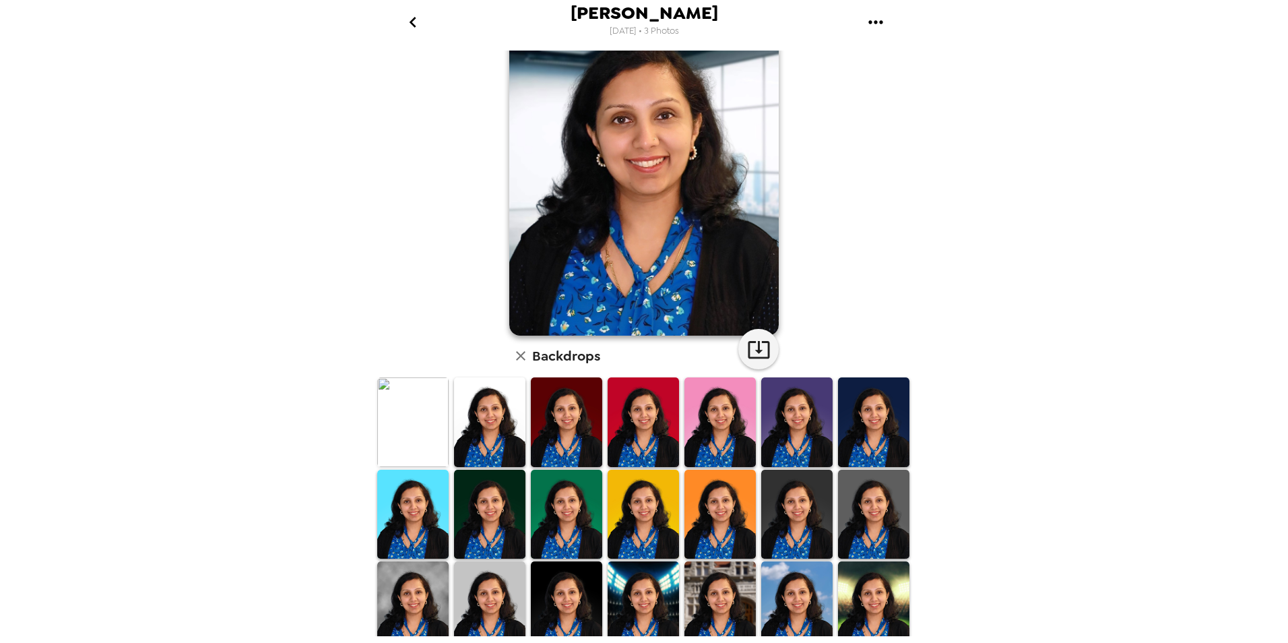
scroll to position [0, 0]
